Goal: Task Accomplishment & Management: Use online tool/utility

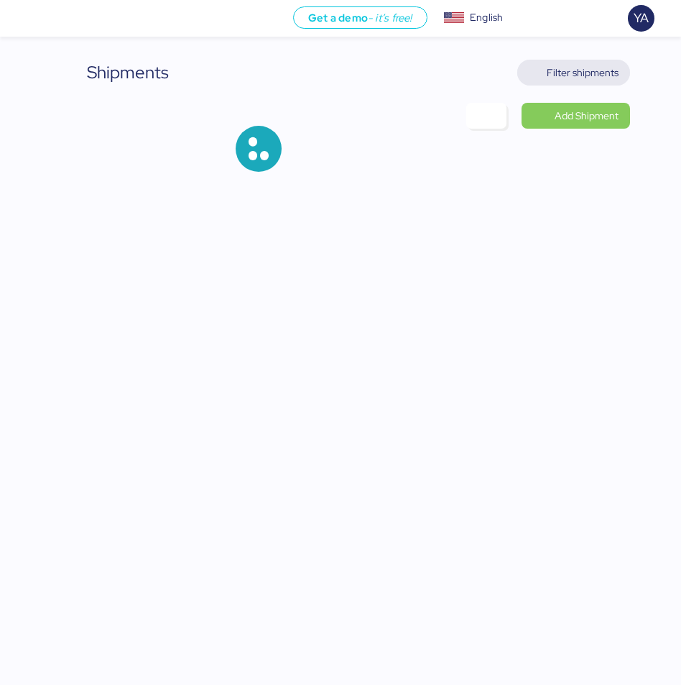
click at [594, 73] on span "Filter shipments" at bounding box center [583, 72] width 72 height 17
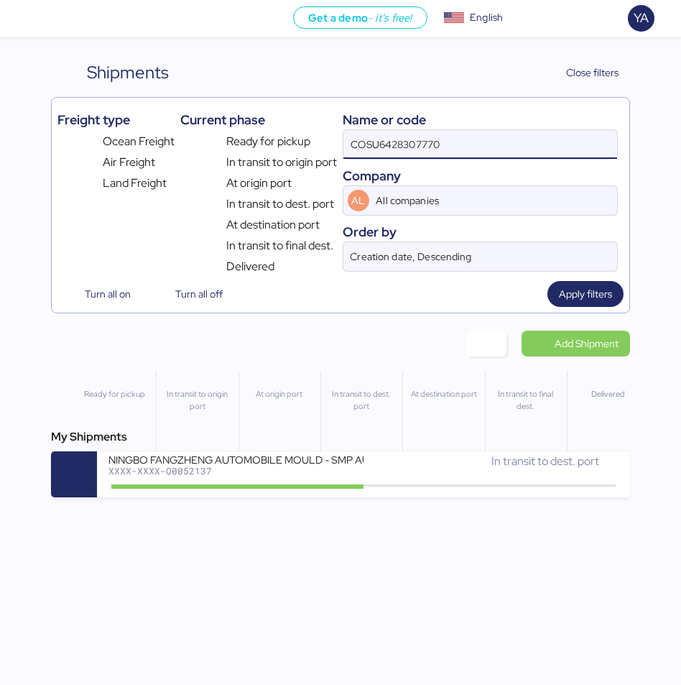
click at [436, 137] on input "COSU6428307770" at bounding box center [480, 144] width 274 height 29
paste input "O005208"
type input "O0052080"
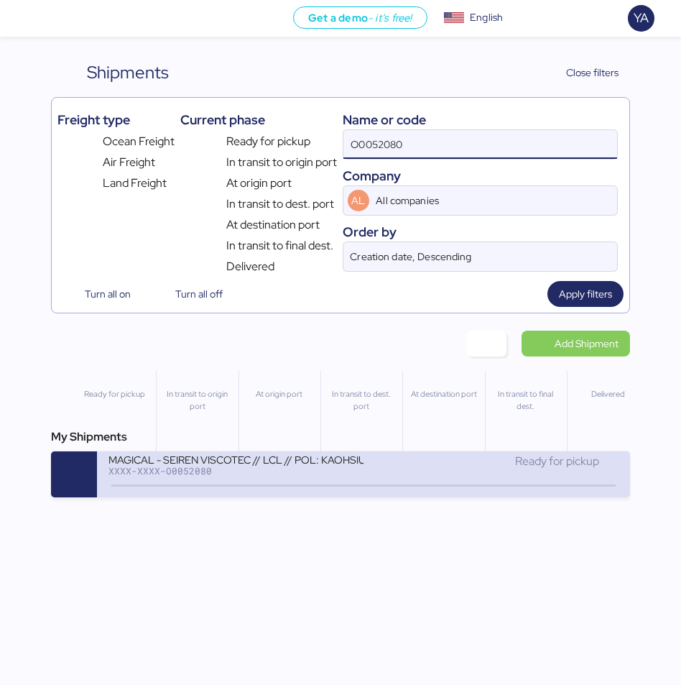
click at [269, 467] on div "XXXX-XXXX-O0052080" at bounding box center [236, 471] width 255 height 10
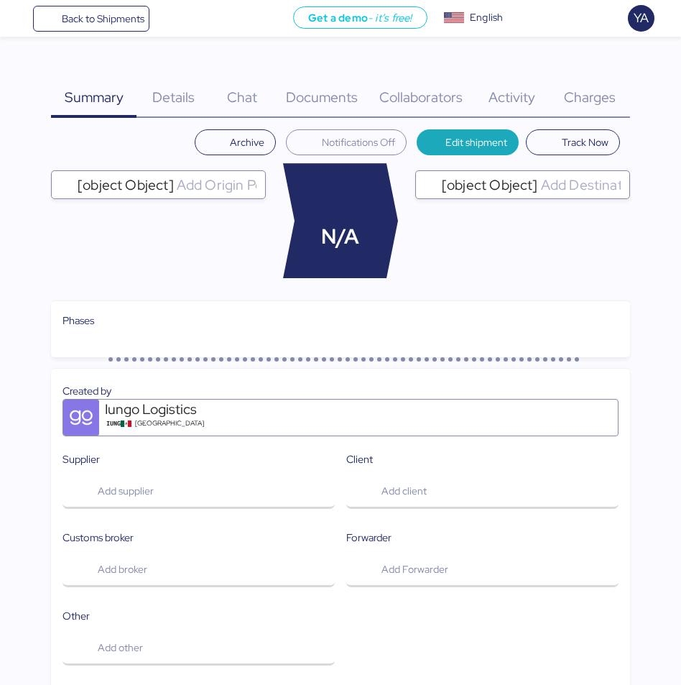
click at [565, 97] on span "Charges" at bounding box center [590, 97] width 52 height 19
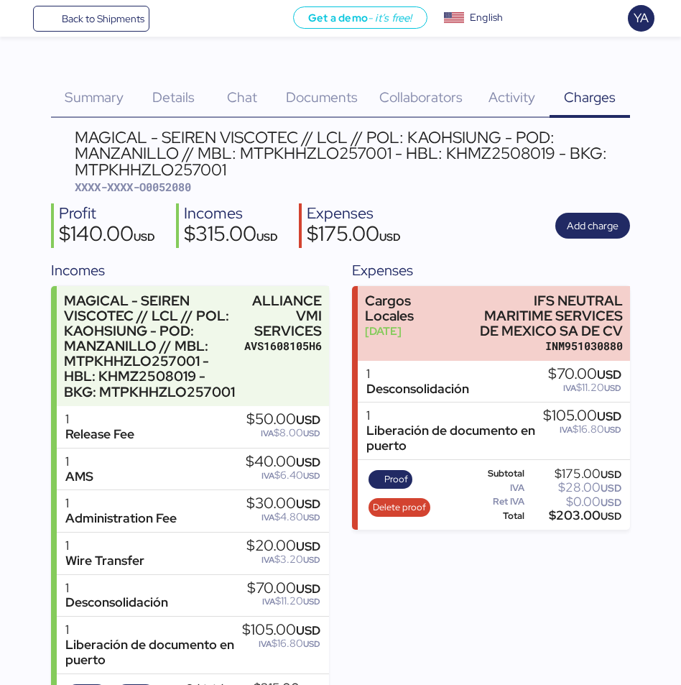
scroll to position [70, 0]
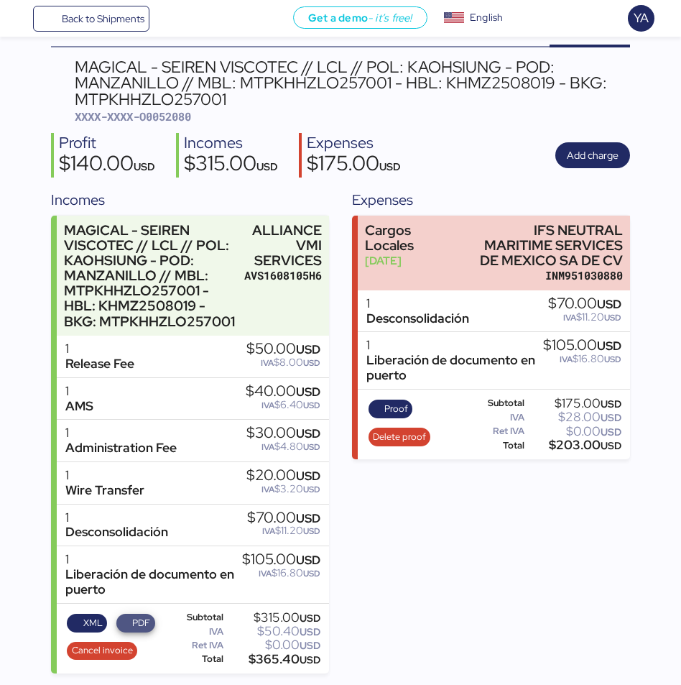
click at [136, 618] on span "PDF" at bounding box center [141, 623] width 18 height 16
